Goal: Use online tool/utility: Utilize a website feature to perform a specific function

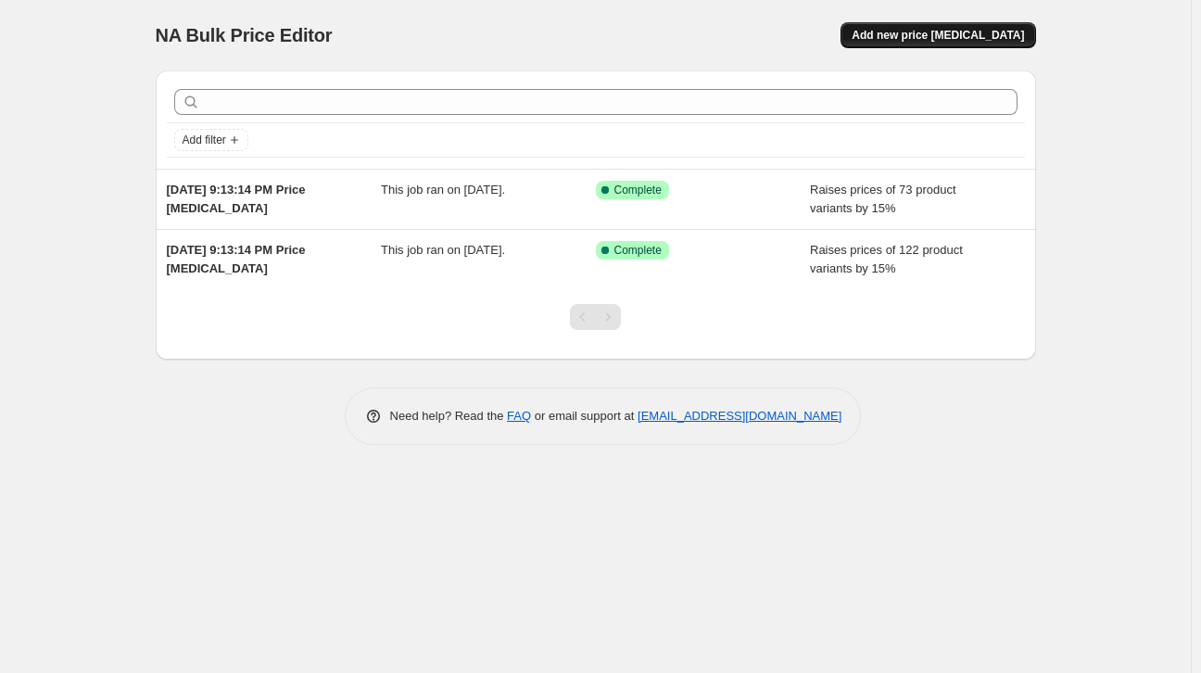
click at [944, 42] on span "Add new price [MEDICAL_DATA]" at bounding box center [937, 35] width 172 height 15
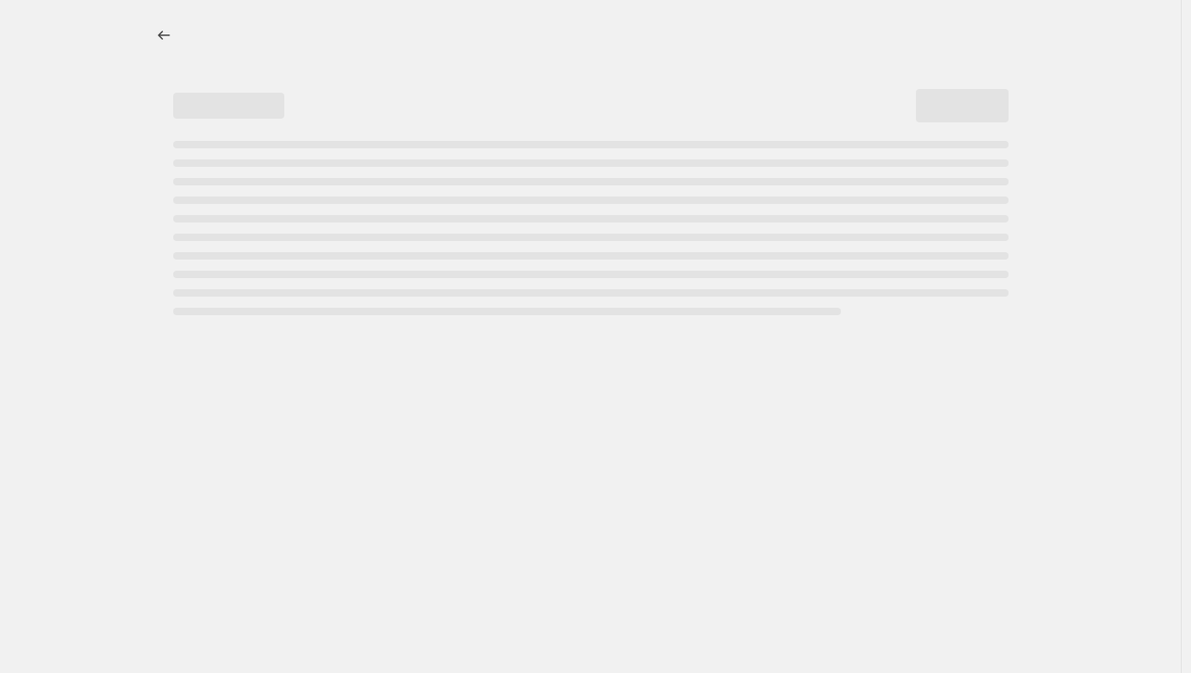
select select "percentage"
